Goal: Task Accomplishment & Management: Use online tool/utility

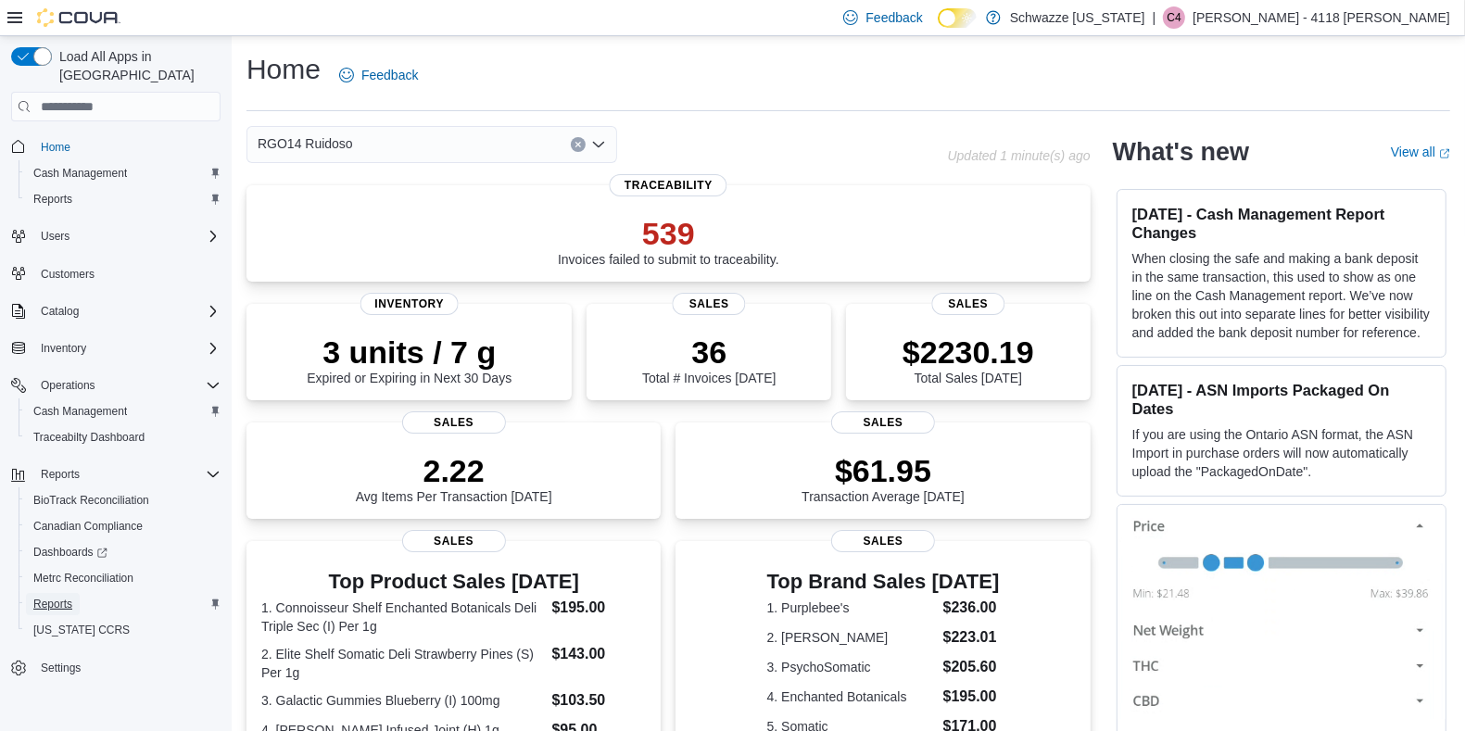
click at [44, 597] on span "Reports" at bounding box center [52, 604] width 39 height 15
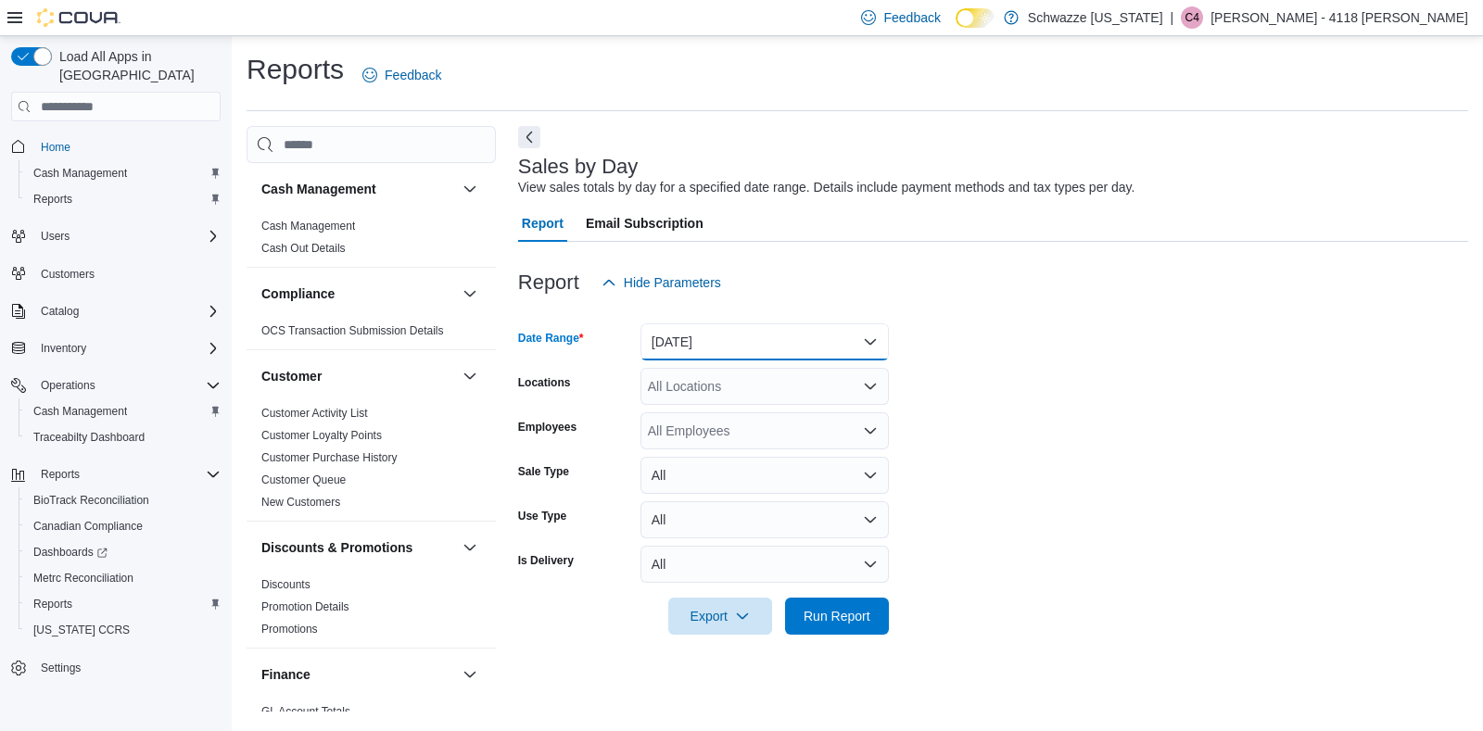
click at [715, 348] on button "[DATE]" at bounding box center [764, 341] width 248 height 37
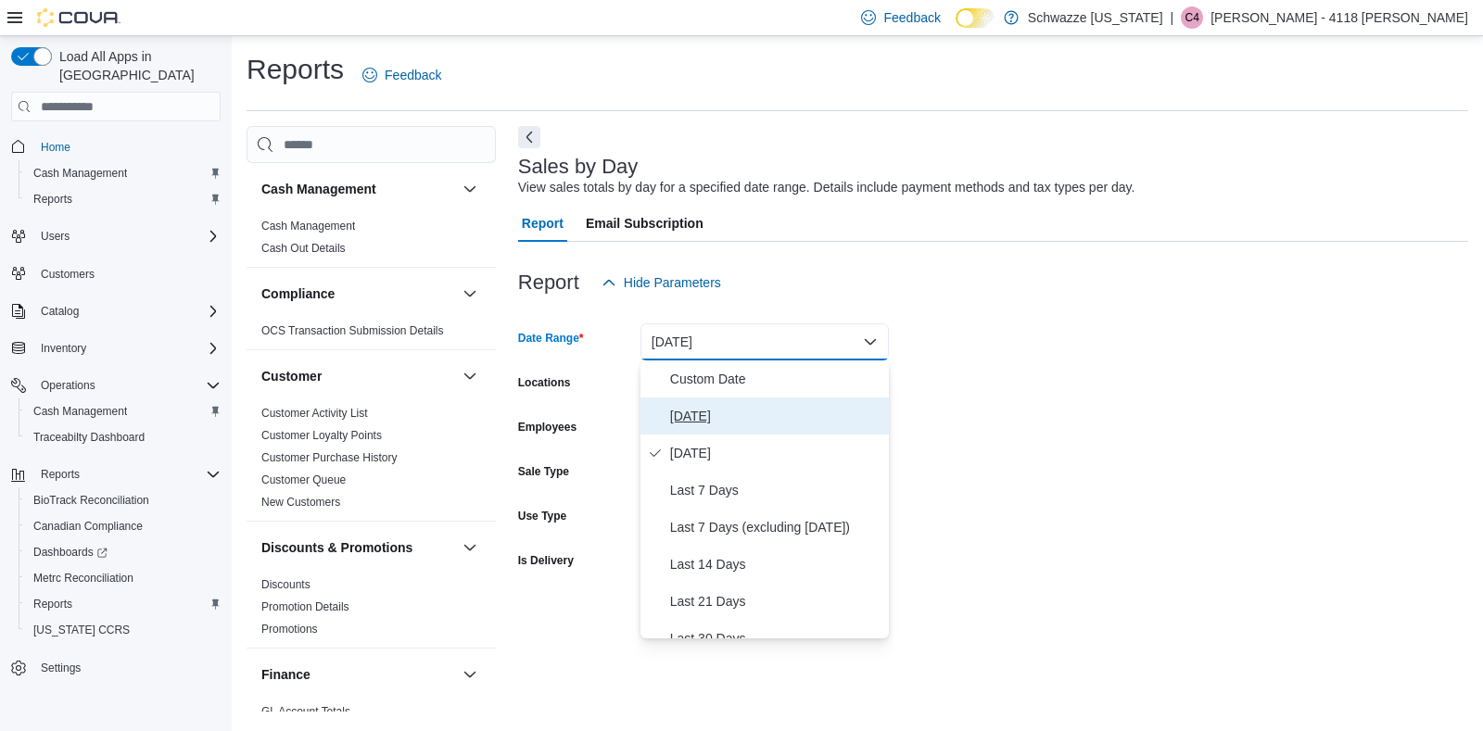
click at [704, 420] on span "[DATE]" at bounding box center [775, 416] width 211 height 22
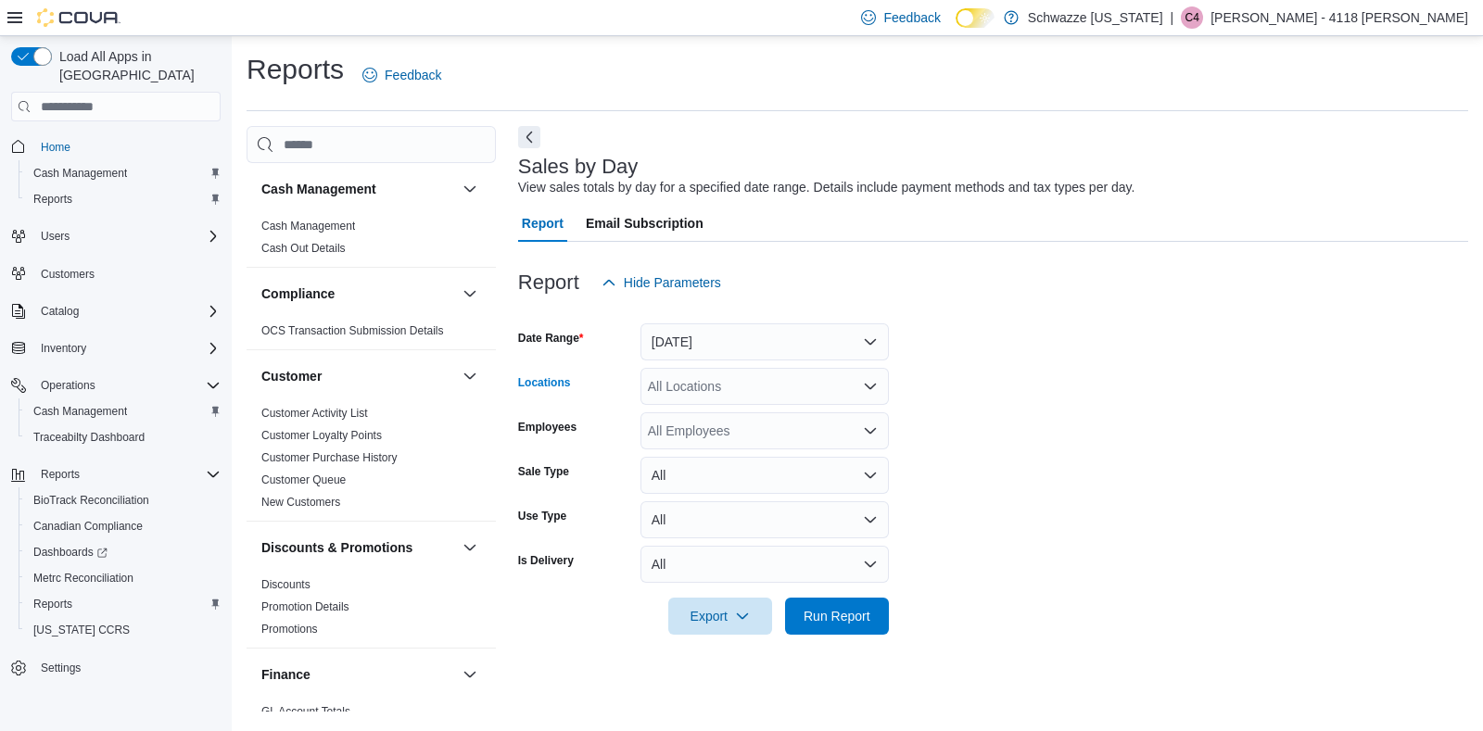
click at [709, 387] on div "All Locations" at bounding box center [764, 386] width 248 height 37
type input "***"
click at [704, 424] on span "RGO14 Ruidoso" at bounding box center [736, 418] width 95 height 19
click at [1033, 499] on form "Date Range [DATE] Locations RGO14 Ruidoso Employees All Employees Sale Type All…" at bounding box center [993, 468] width 950 height 334
click at [700, 438] on div "All Employees" at bounding box center [764, 430] width 248 height 37
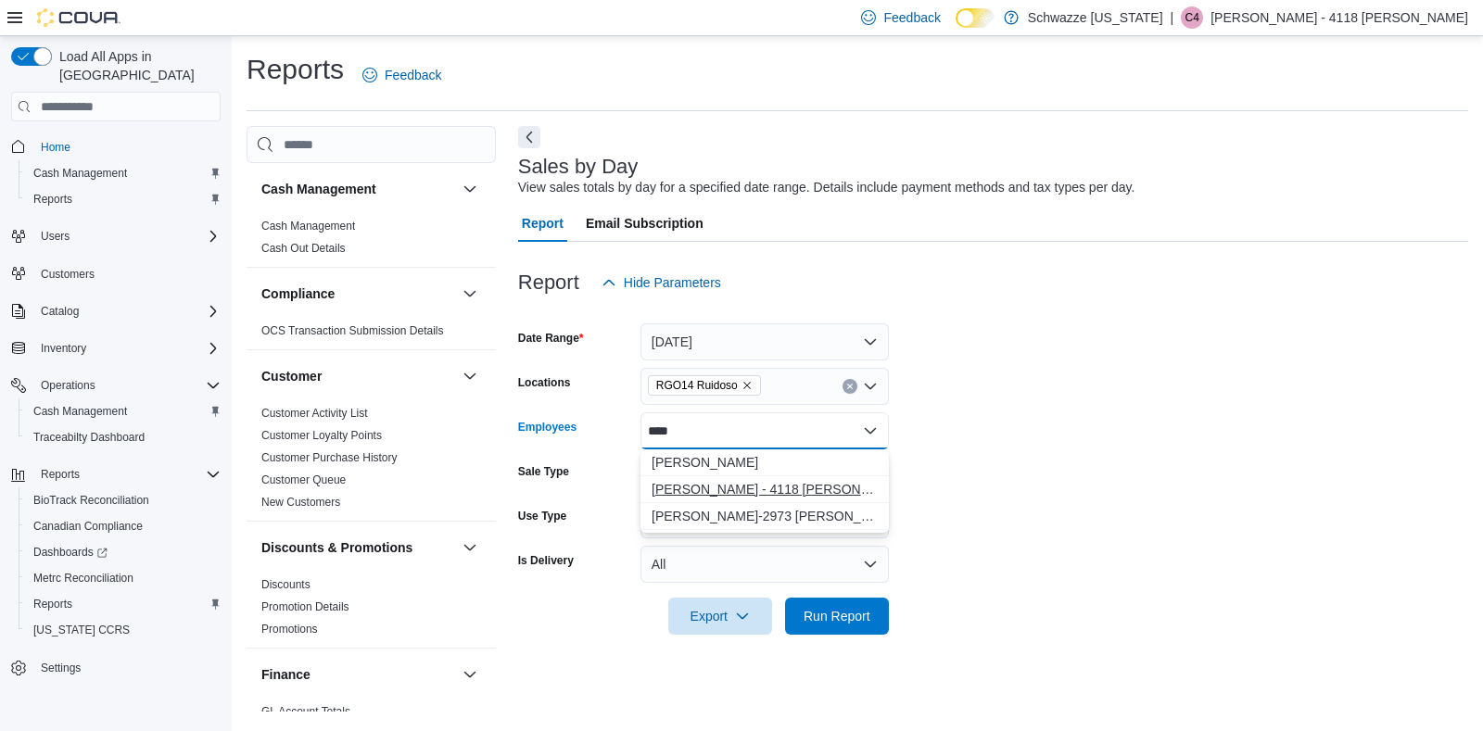
type input "****"
click at [696, 492] on span "[PERSON_NAME] - 4118 [PERSON_NAME]" at bounding box center [764, 489] width 226 height 19
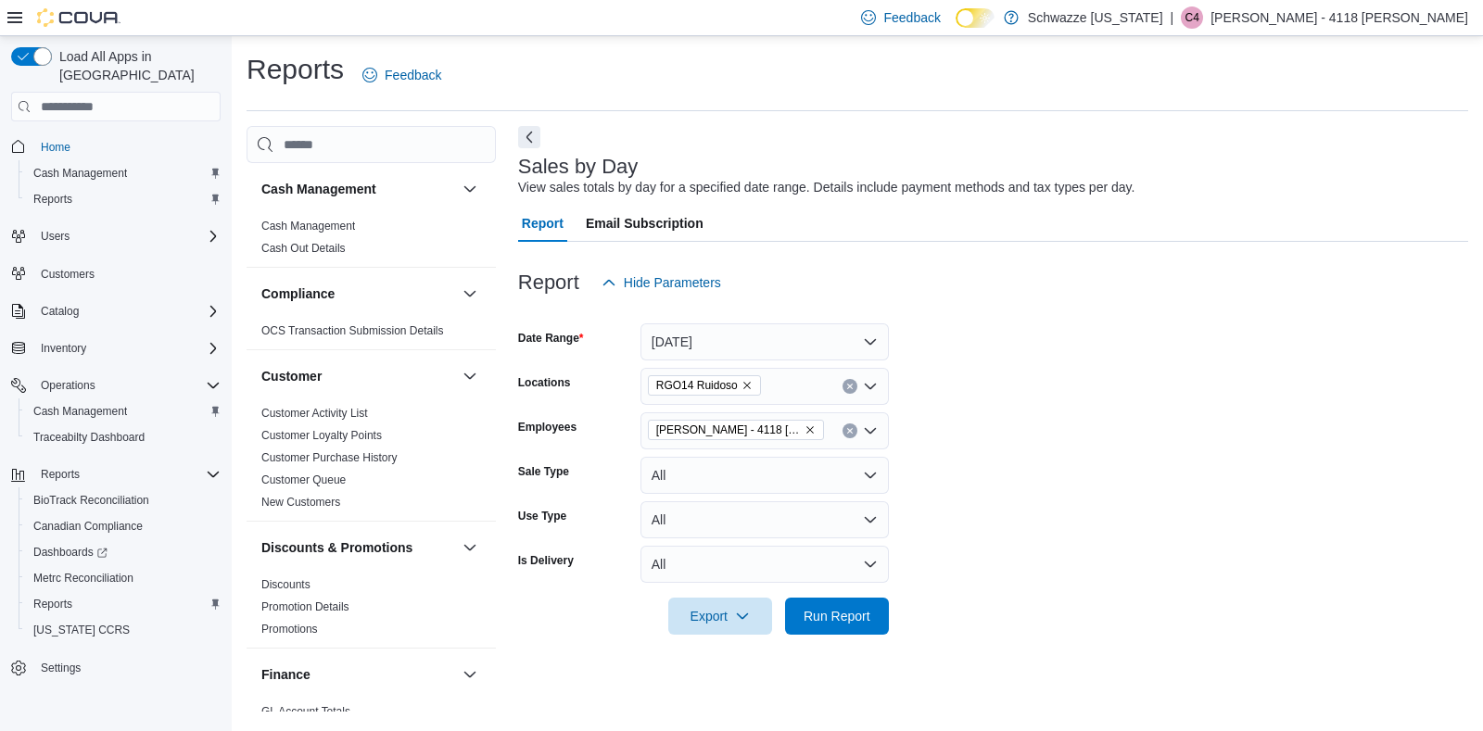
click at [1045, 545] on form "Date Range [DATE] Locations RGO14 Ruidoso Employees [PERSON_NAME] - 4118 [PERSO…" at bounding box center [993, 468] width 950 height 334
click at [830, 622] on span "Run Report" at bounding box center [836, 615] width 67 height 19
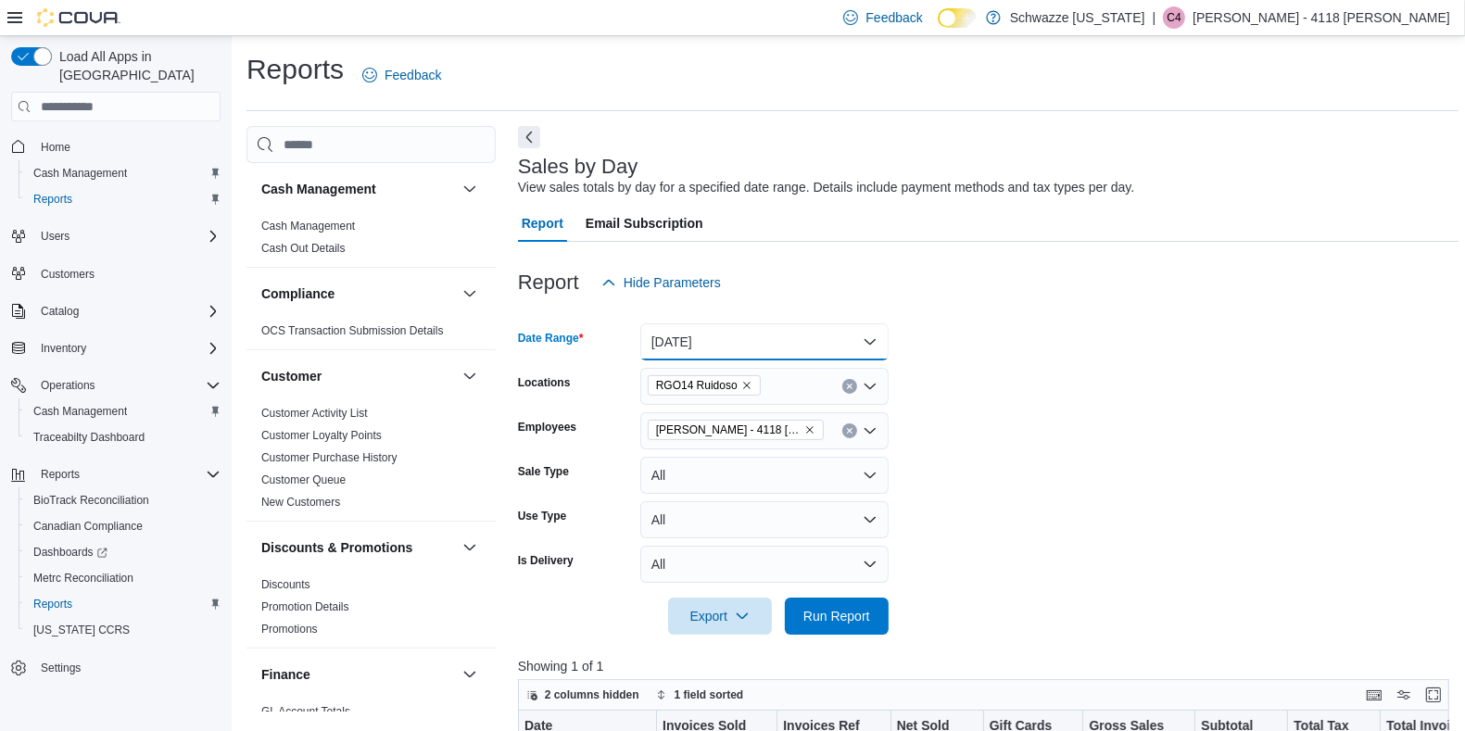
click at [654, 339] on button "[DATE]" at bounding box center [764, 341] width 248 height 37
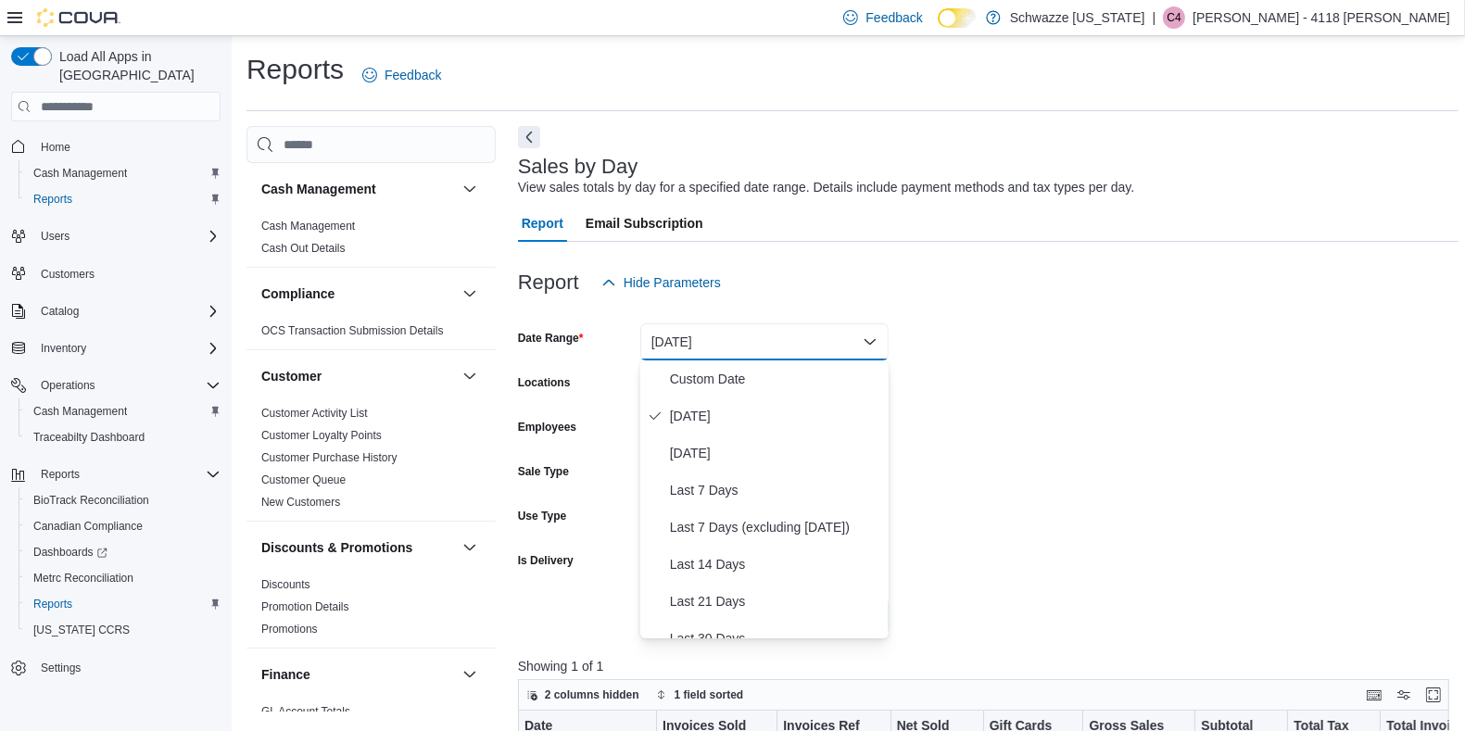
click at [959, 312] on div at bounding box center [988, 312] width 941 height 22
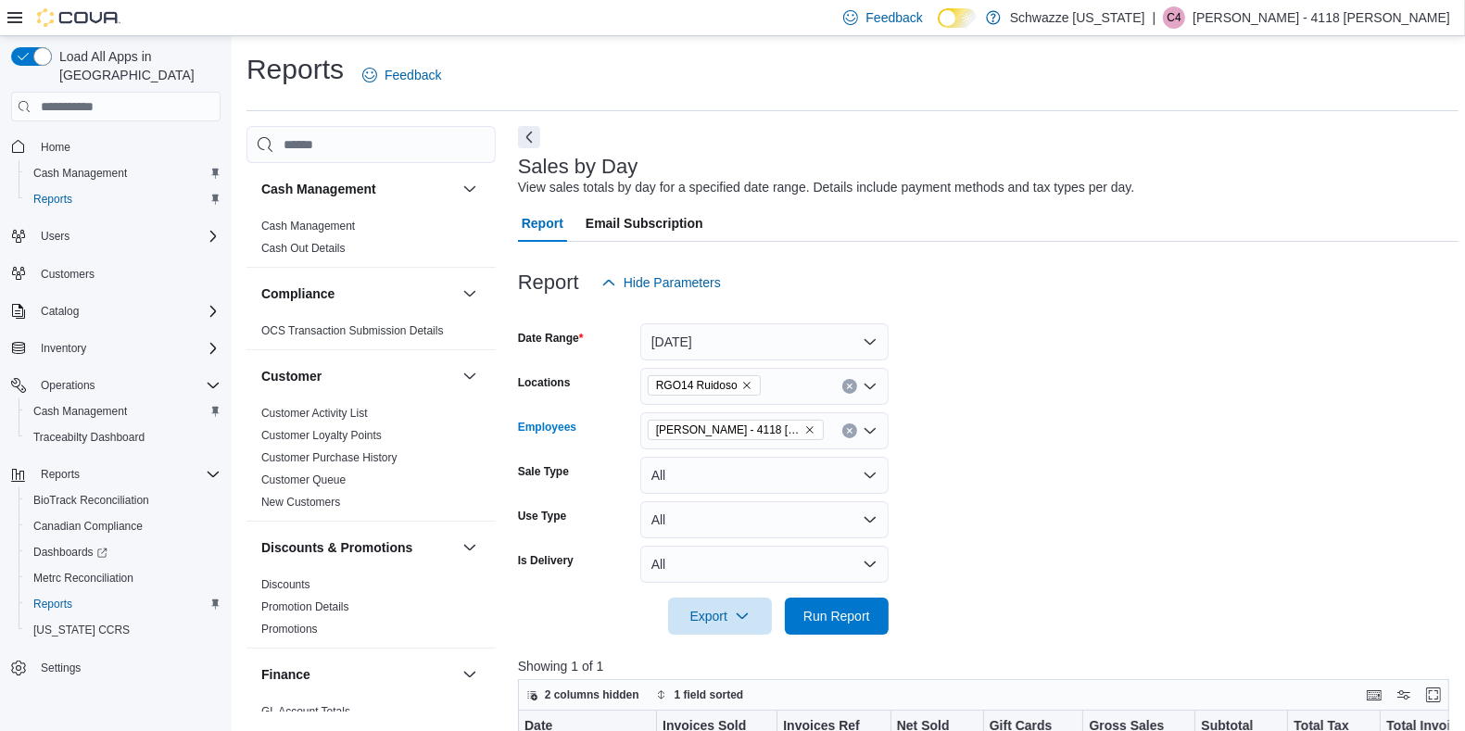
click at [779, 436] on span "[PERSON_NAME] - 4118 [PERSON_NAME]" at bounding box center [735, 430] width 159 height 19
click at [1109, 515] on form "Date Range [DATE] Locations RGO14 Ruidoso Employees [PERSON_NAME] - 4118 [PERSO…" at bounding box center [988, 468] width 941 height 334
click at [858, 610] on span "Run Report" at bounding box center [836, 615] width 67 height 19
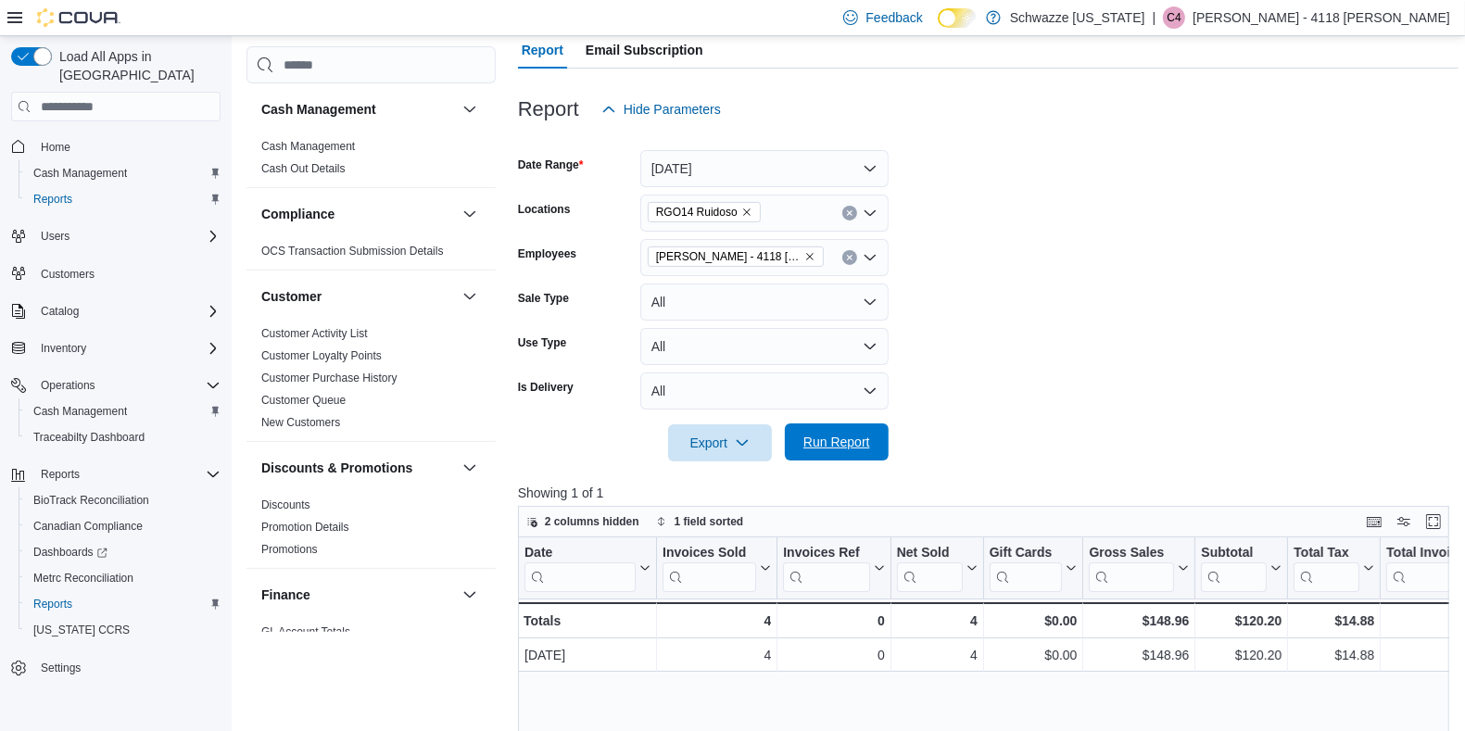
scroll to position [174, 0]
click at [804, 255] on icon "Remove Clint - 4118 Silverthorn from selection in this group" at bounding box center [809, 255] width 11 height 11
drag, startPoint x: 1091, startPoint y: 378, endPoint x: 881, endPoint y: 439, distance: 218.2
click at [881, 439] on form "Date Range [DATE] Locations RGO14 Ruidoso Employees All Employees Sale Type All…" at bounding box center [988, 294] width 941 height 334
click at [881, 439] on button "Run Report" at bounding box center [837, 441] width 104 height 37
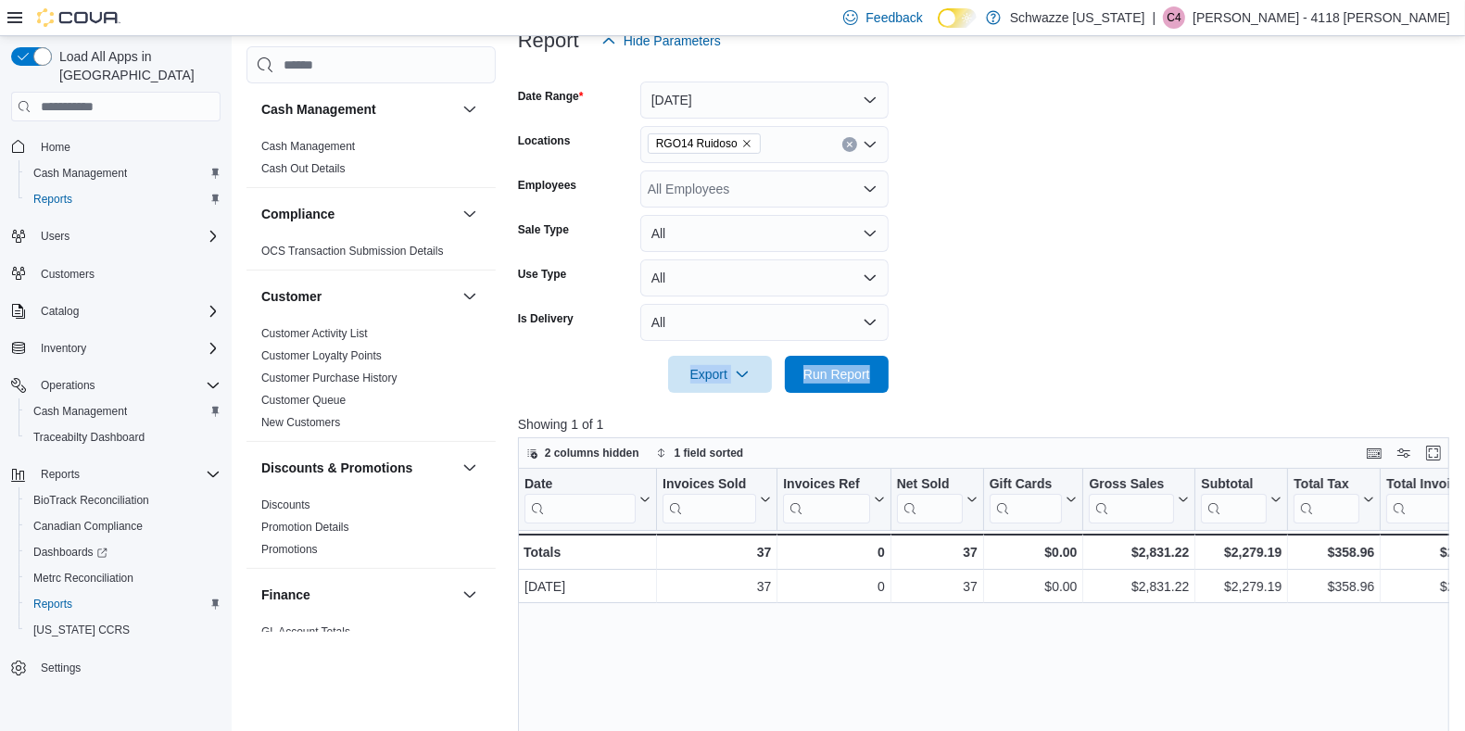
scroll to position [244, 0]
